Goal: Obtain resource: Obtain resource

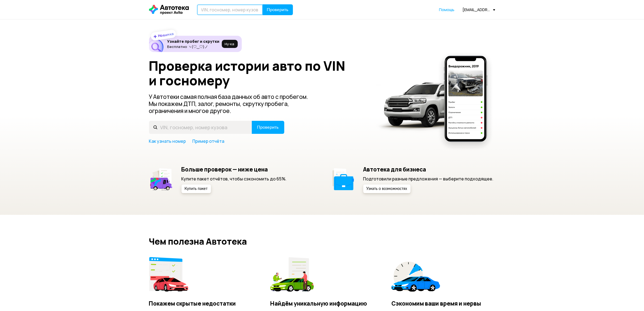
drag, startPoint x: 246, startPoint y: 14, endPoint x: 251, endPoint y: 14, distance: 5.1
click at [246, 14] on input "text" at bounding box center [230, 9] width 66 height 11
click at [278, 13] on button "Проверить" at bounding box center [278, 9] width 30 height 11
click at [250, 14] on input "text" at bounding box center [230, 9] width 66 height 11
paste input "Е939УТ08"
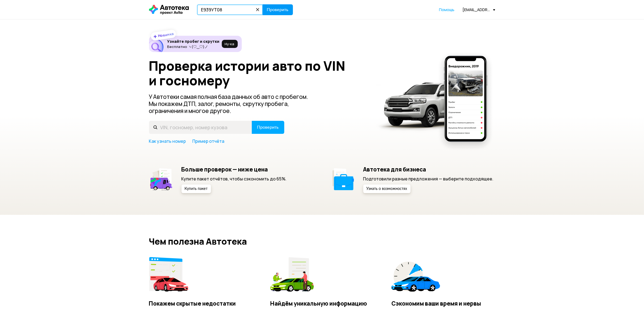
type input "Е939УТ08"
click at [276, 10] on span "Проверить" at bounding box center [278, 10] width 22 height 4
click at [240, 14] on input "text" at bounding box center [230, 9] width 66 height 11
paste input "LVTDD24B8PD662973"
type input "LVTDD24B8PD662973"
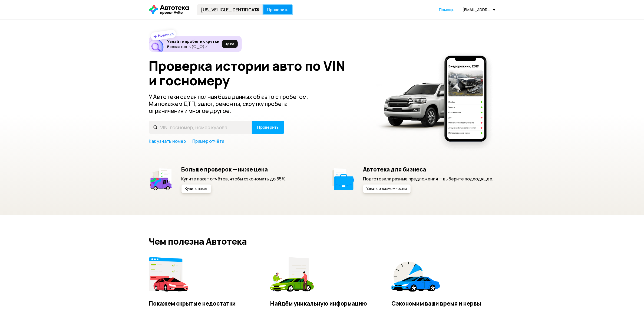
click at [285, 8] on span "Проверить" at bounding box center [278, 10] width 22 height 4
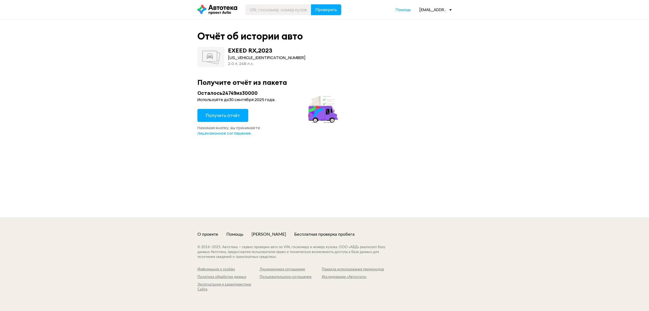
click at [222, 117] on span "Получить отчёт" at bounding box center [223, 115] width 34 height 6
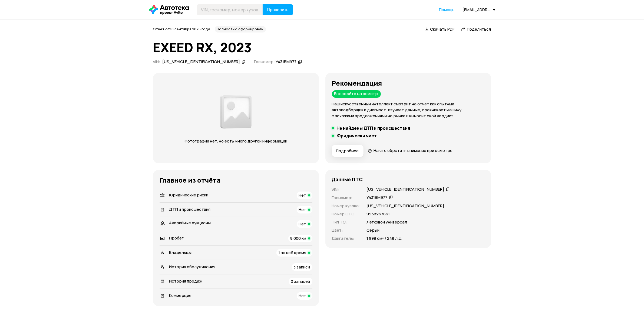
scroll to position [113, 0]
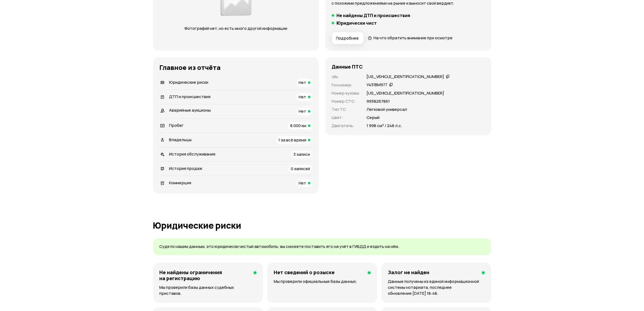
click at [187, 141] on span "Владельцы" at bounding box center [180, 140] width 22 height 6
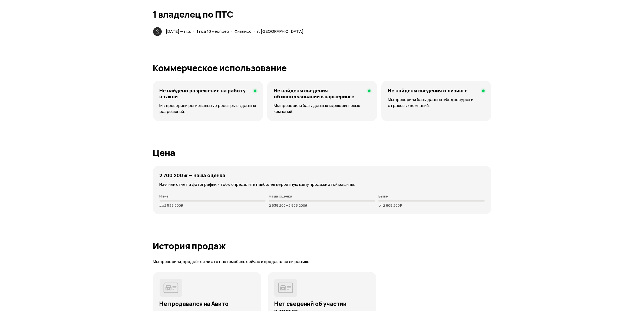
scroll to position [1171, 0]
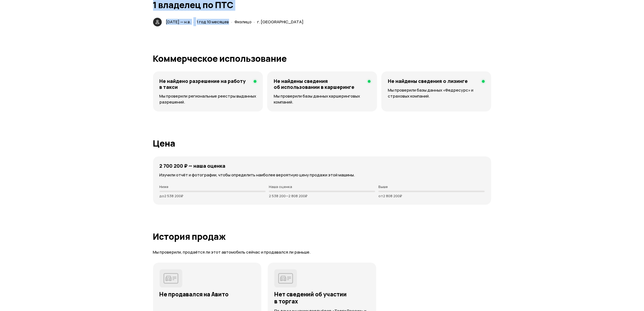
drag, startPoint x: 150, startPoint y: 5, endPoint x: 247, endPoint y: 23, distance: 97.9
copy article "1 владелец по ПТС 21 ноября 2023 — н.в. · 1 год 10 месяцев"
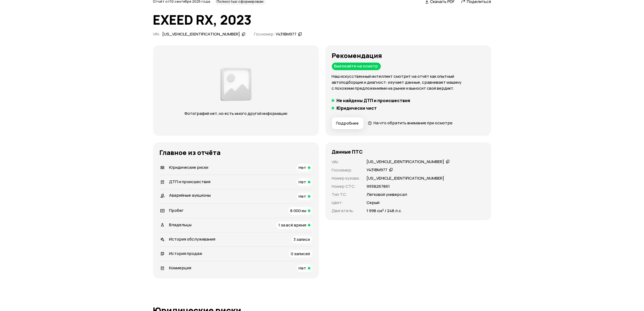
scroll to position [0, 0]
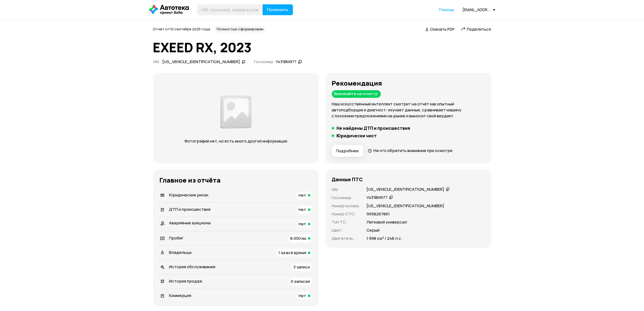
click at [296, 241] on div "8 000 км" at bounding box center [300, 238] width 24 height 8
click at [231, 8] on input "text" at bounding box center [230, 9] width 66 height 11
paste input "LB37852D8PS229387"
type input "LB37852D8PS229387"
click at [271, 12] on button "Проверить" at bounding box center [278, 9] width 30 height 11
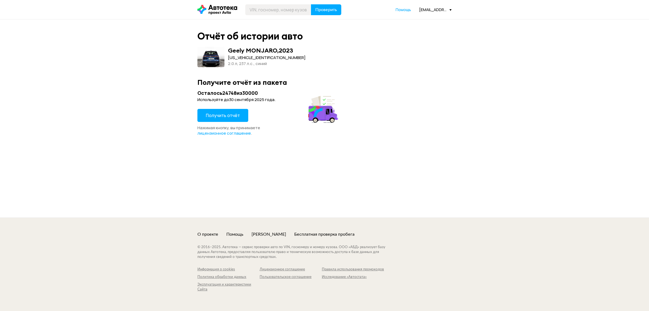
click at [237, 108] on div "Осталось 24748 из 30000 Используйте до 30 сентября 2025 года . Получить отчёт Н…" at bounding box center [269, 113] width 142 height 46
click at [213, 110] on button "Получить отчёт" at bounding box center [223, 115] width 51 height 13
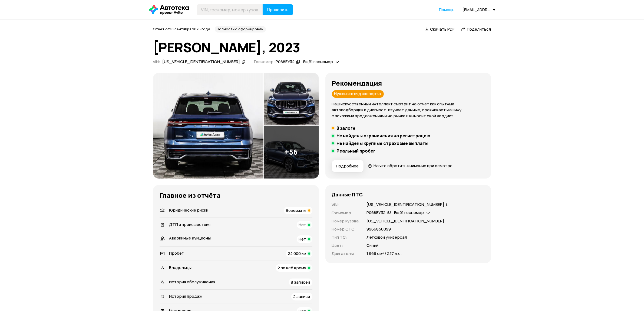
scroll to position [225, 0]
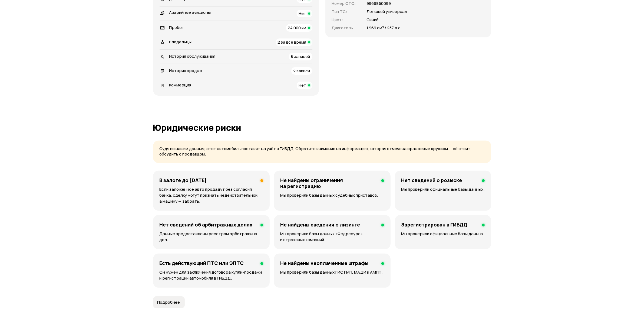
click at [229, 46] on li "Владельцы 2 за всё время" at bounding box center [236, 42] width 153 height 14
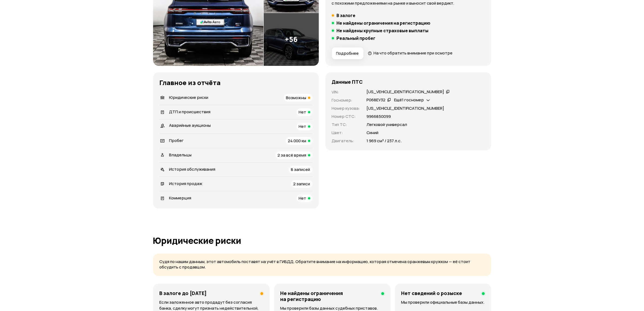
click at [279, 156] on span "2 за всё время" at bounding box center [292, 155] width 29 height 6
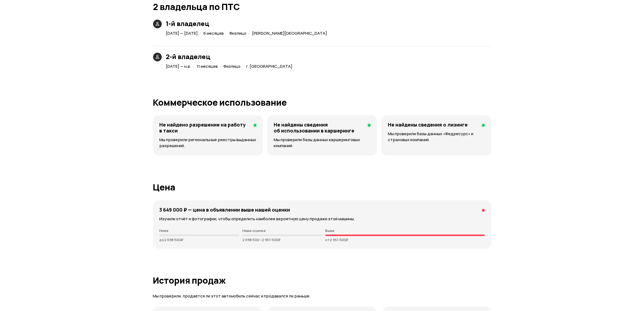
scroll to position [1173, 0]
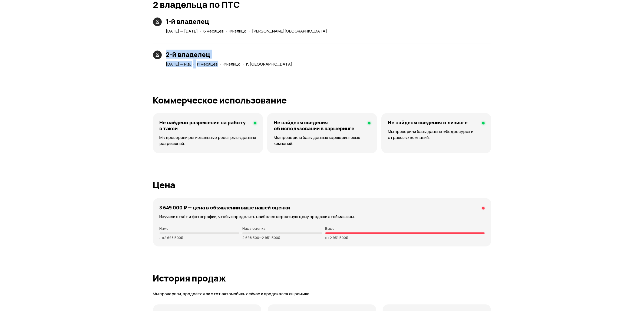
drag, startPoint x: 165, startPoint y: 50, endPoint x: 237, endPoint y: 66, distance: 73.5
click at [237, 66] on div "2-й владелец 4 октября 2024 — н.в. · 11 месяцев · Физлицо · г. Москва" at bounding box center [322, 52] width 338 height 31
copy div "2-й владелец 4 октября 2024 — н.в. · 11 месяцев"
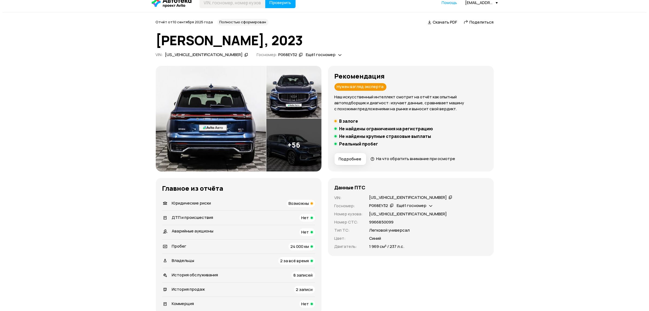
scroll to position [0, 0]
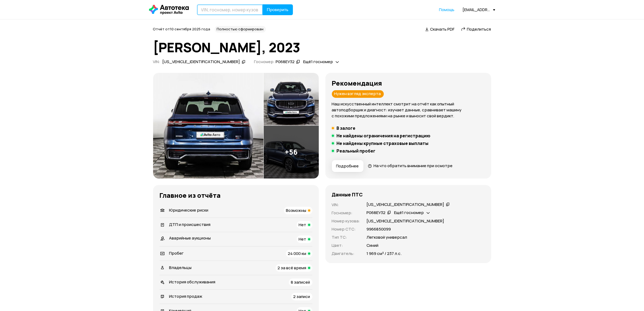
click at [235, 13] on input "text" at bounding box center [230, 9] width 66 height 11
paste input "М029РР35"
type input "М029РР35"
click at [278, 14] on button "Проверить" at bounding box center [278, 9] width 30 height 11
